Goal: Task Accomplishment & Management: Manage account settings

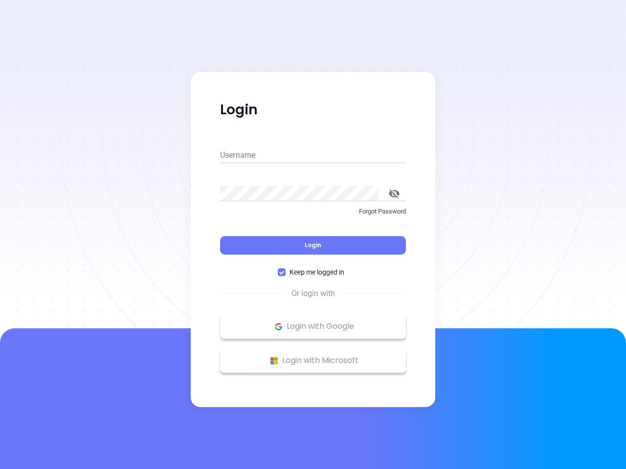
click at [313, 235] on div "Login" at bounding box center [313, 239] width 186 height 30
click at [313, 155] on input "Username" at bounding box center [313, 156] width 186 height 16
click at [394, 194] on icon "toggle password visibility" at bounding box center [394, 193] width 11 height 9
click at [313, 245] on span "Login" at bounding box center [313, 245] width 17 height 8
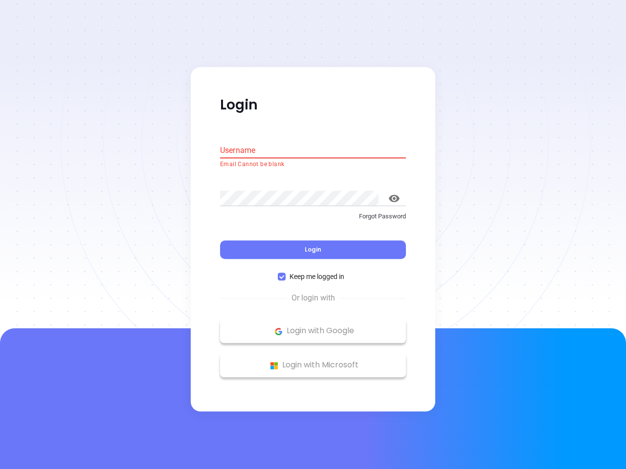
click at [313, 272] on span "Keep me logged in" at bounding box center [317, 277] width 63 height 11
click at [286, 273] on input "Keep me logged in" at bounding box center [282, 277] width 8 height 8
checkbox input "false"
click at [313, 327] on p "Login with Google" at bounding box center [313, 331] width 176 height 15
click at [313, 361] on p "Login with Microsoft" at bounding box center [313, 365] width 176 height 15
